Goal: Find contact information: Find contact information

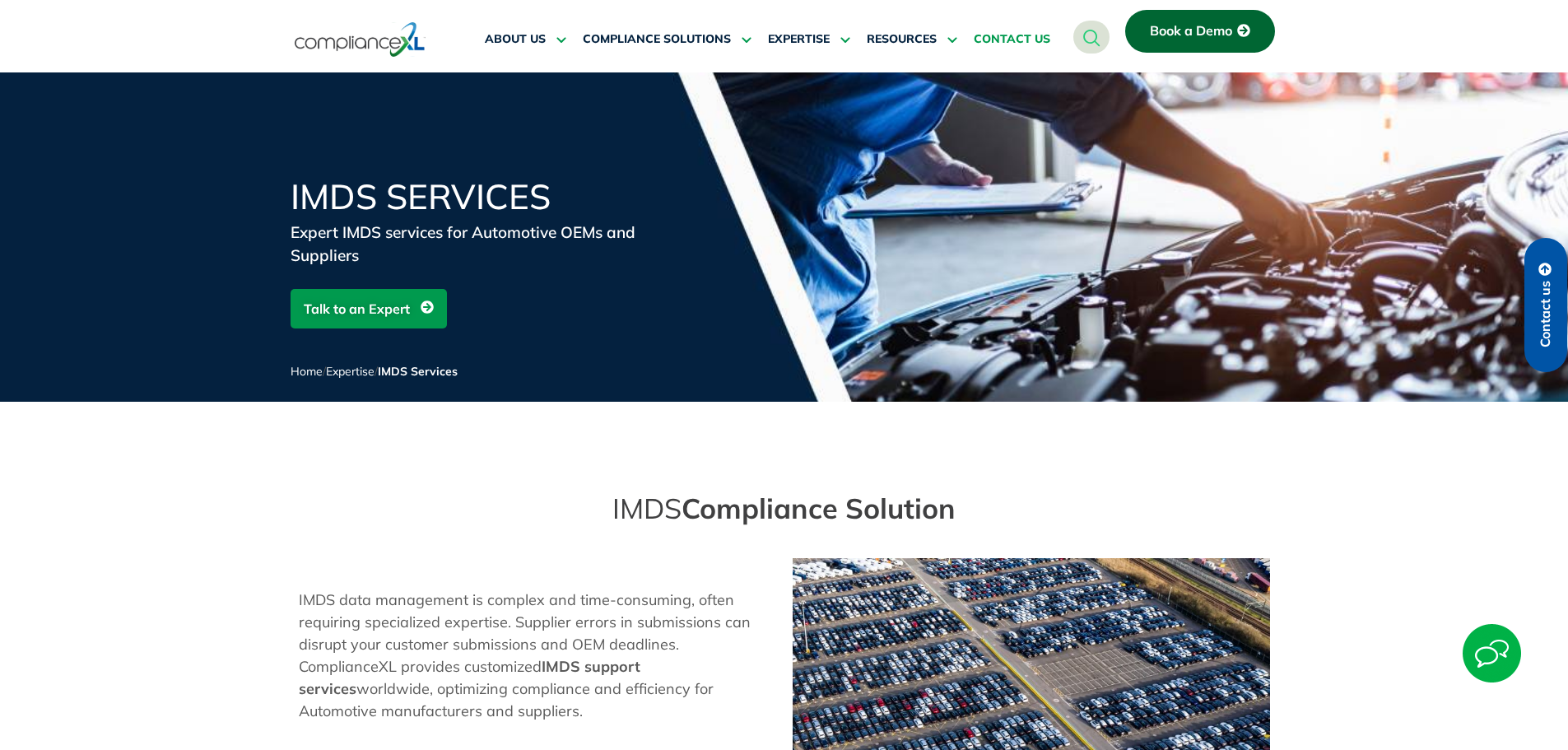
click at [1040, 35] on span "CONTACT US" at bounding box center [1012, 40] width 77 height 15
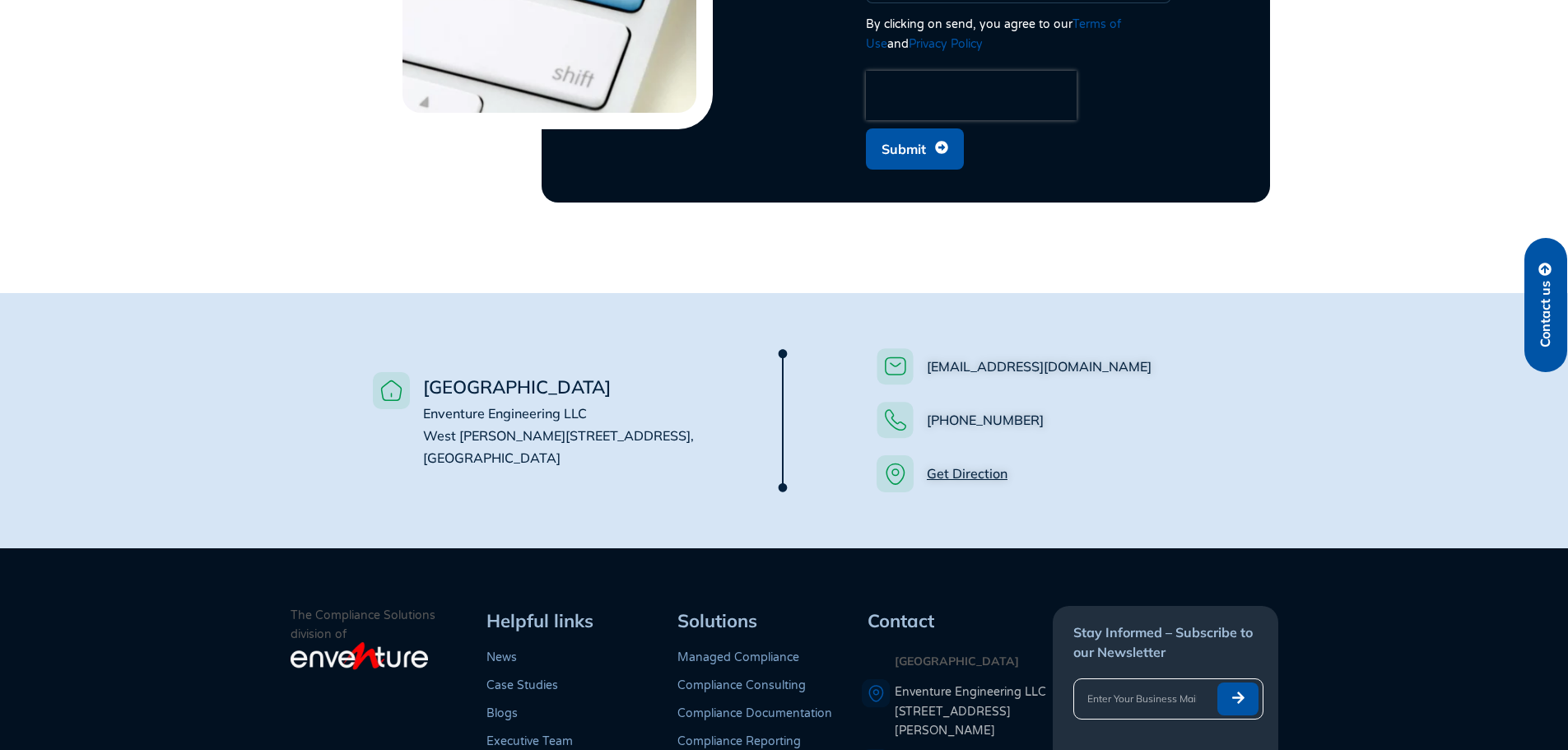
scroll to position [933, 0]
